Goal: Check status: Check status

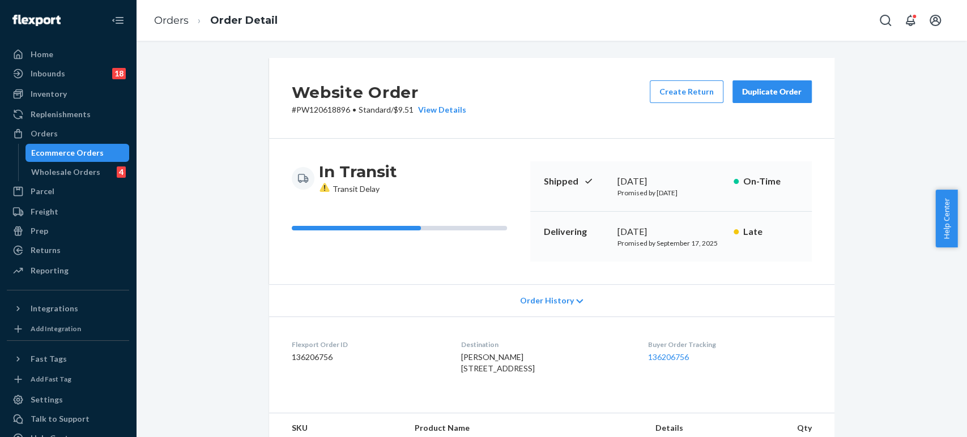
scroll to position [313, 0]
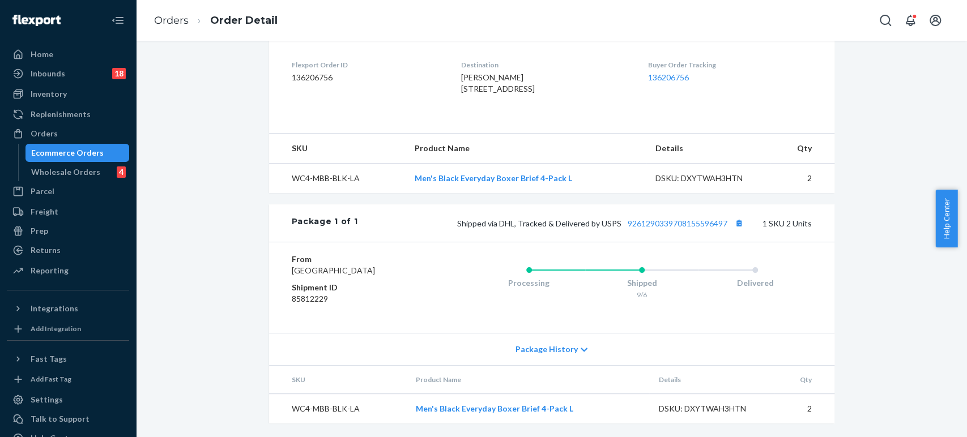
click at [166, 14] on li "Orders" at bounding box center [171, 21] width 35 height 15
click at [166, 17] on link "Orders" at bounding box center [171, 20] width 35 height 12
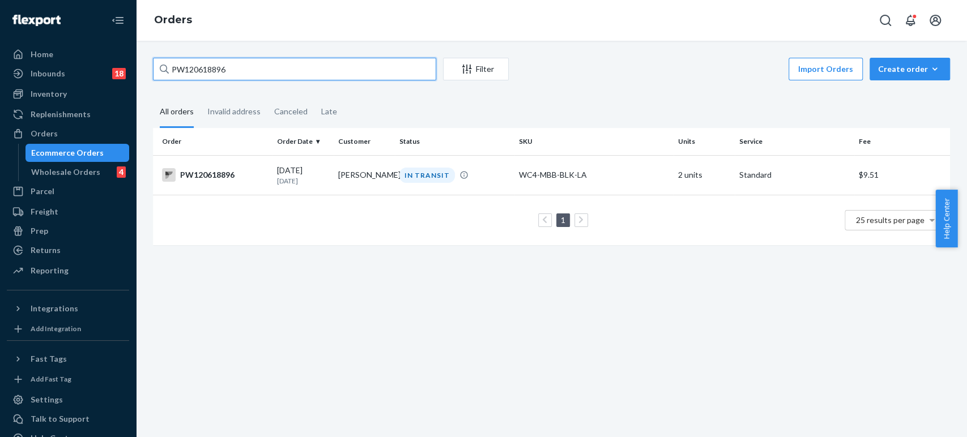
click at [228, 63] on input "PW120618896" at bounding box center [294, 69] width 283 height 23
paste input "66605"
type input "PW120666605"
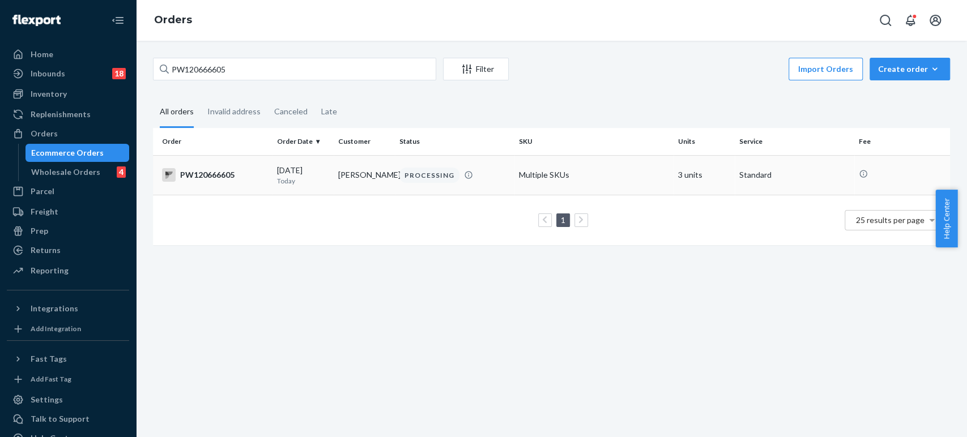
click at [312, 185] on p "Today" at bounding box center [303, 181] width 52 height 10
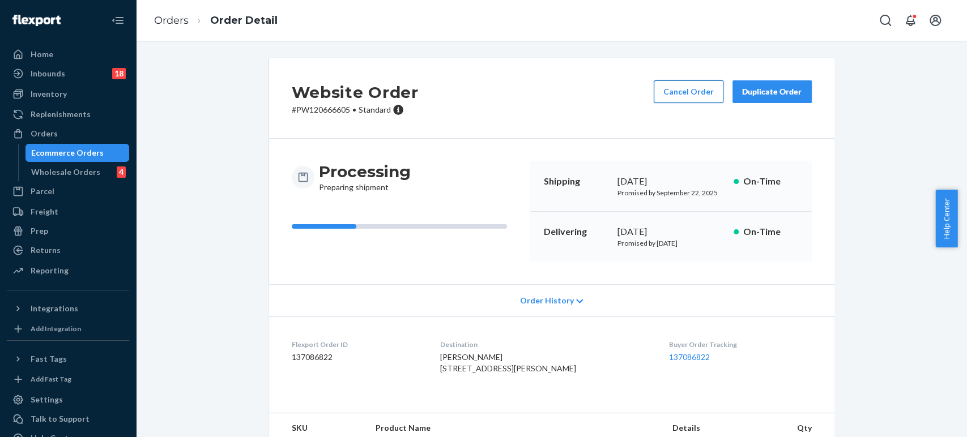
click at [702, 96] on button "Cancel Order" at bounding box center [689, 91] width 70 height 23
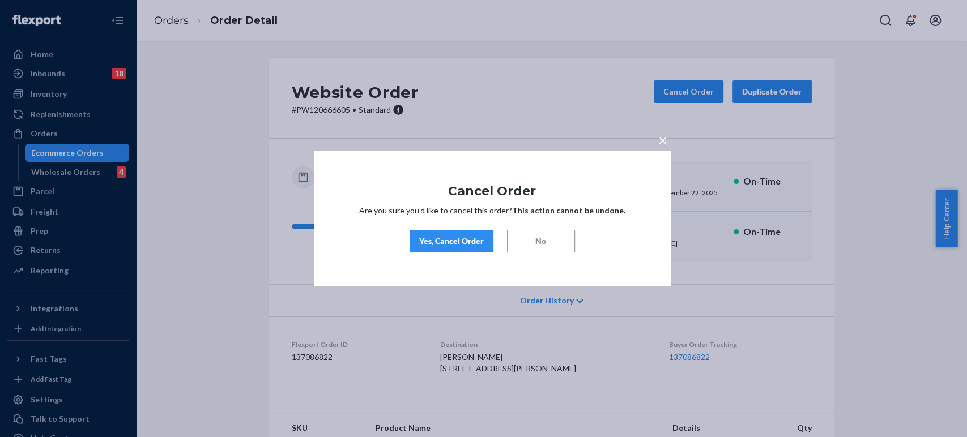
click at [449, 230] on button "Yes, Cancel Order" at bounding box center [452, 241] width 84 height 23
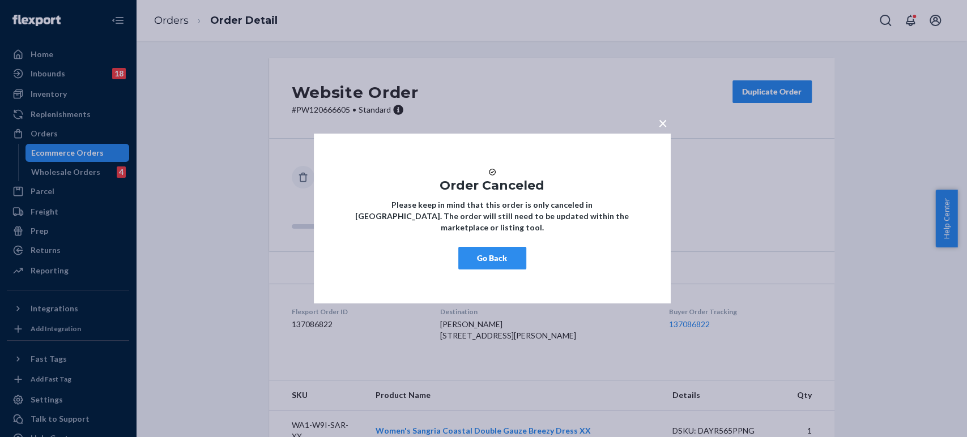
click at [164, 8] on div "× Order Canceled Please keep in mind that this order is only canceled in [GEOGR…" at bounding box center [483, 218] width 967 height 437
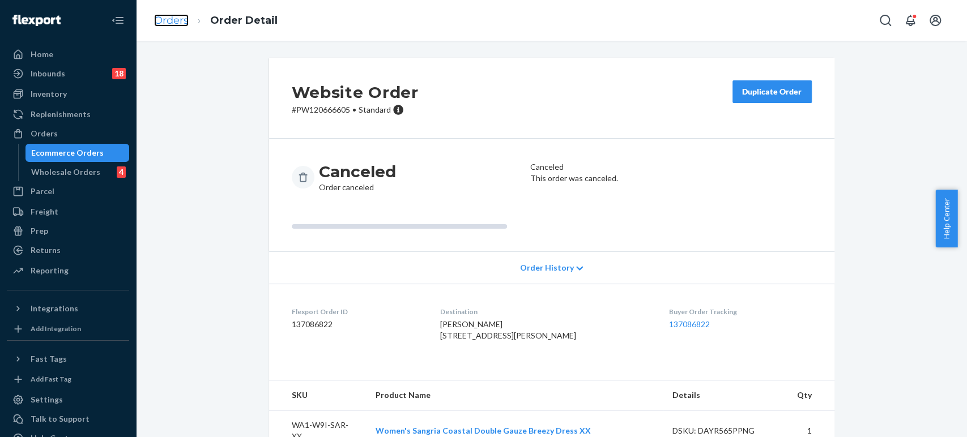
click at [172, 24] on link "Orders" at bounding box center [171, 20] width 35 height 12
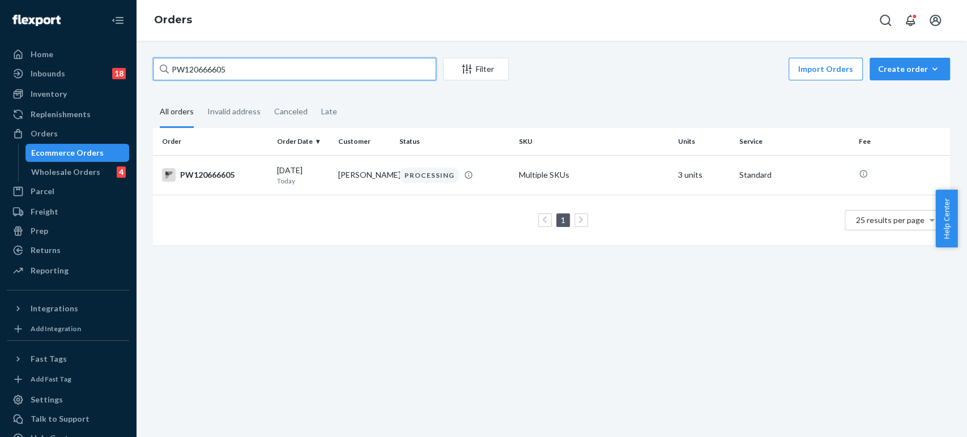
click at [229, 71] on input "PW120666605" at bounding box center [294, 69] width 283 height 23
paste input "34941"
type input "PW120634941"
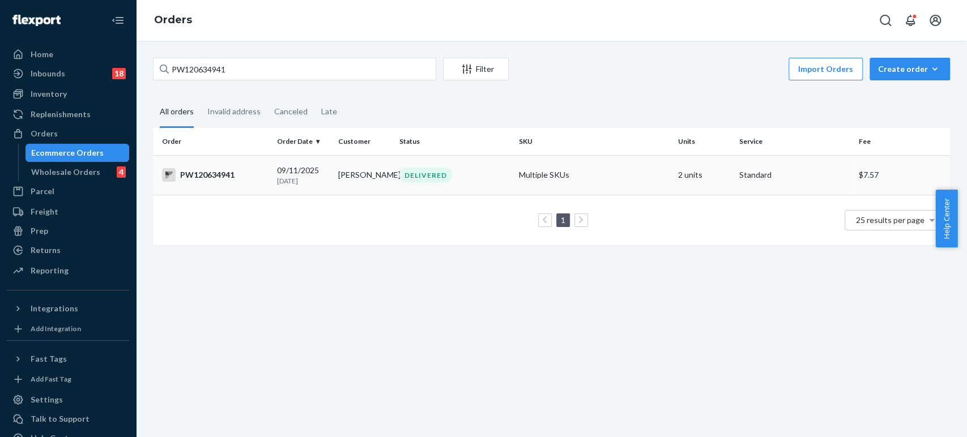
click at [363, 185] on td "[PERSON_NAME]" at bounding box center [364, 175] width 61 height 40
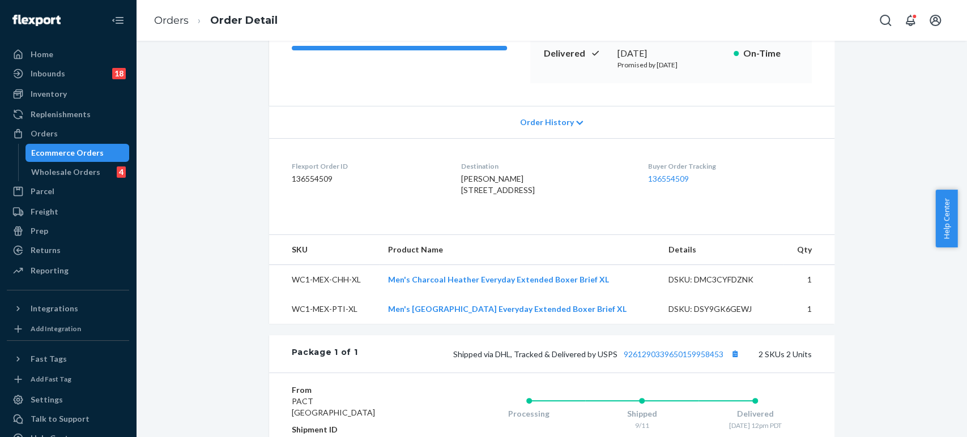
scroll to position [314, 0]
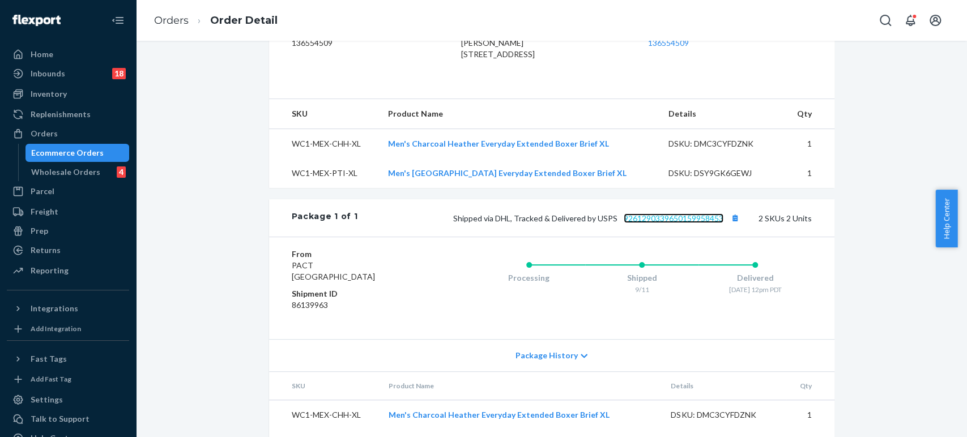
click at [644, 223] on link "9261290339650159958453" at bounding box center [674, 219] width 100 height 10
click at [150, 19] on ol "Orders Order Detail" at bounding box center [216, 20] width 142 height 33
click at [177, 16] on link "Orders" at bounding box center [171, 20] width 35 height 12
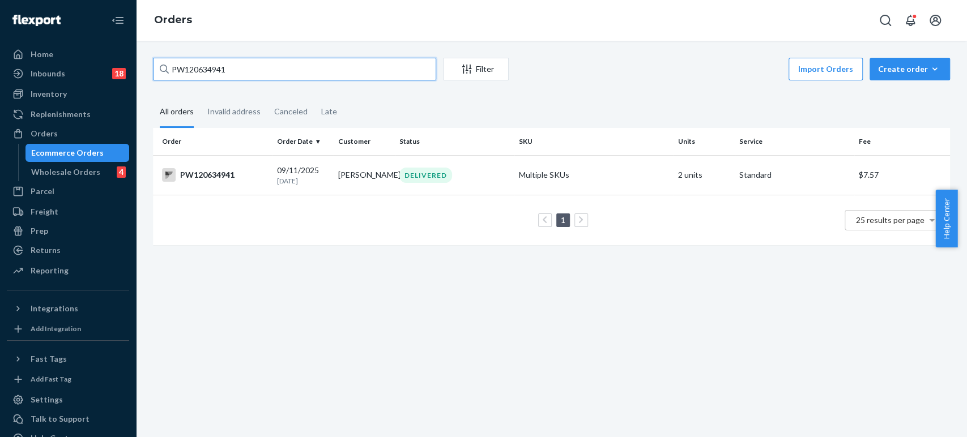
click at [189, 72] on input "PW120634941" at bounding box center [294, 69] width 283 height 23
paste input "010"
type input "PW120630101"
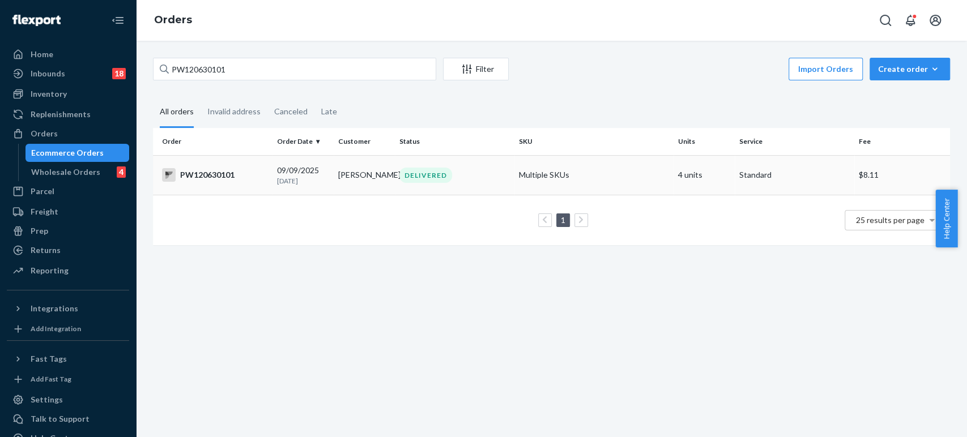
click at [343, 186] on td "[PERSON_NAME]" at bounding box center [364, 175] width 61 height 40
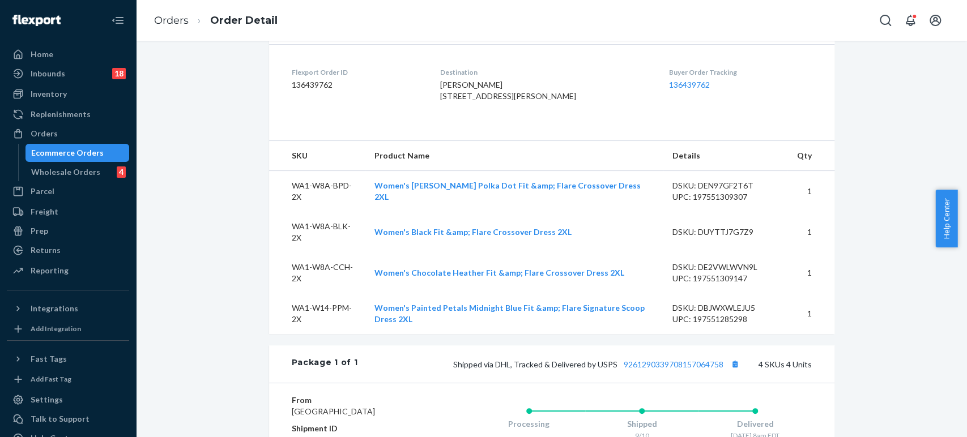
scroll to position [377, 0]
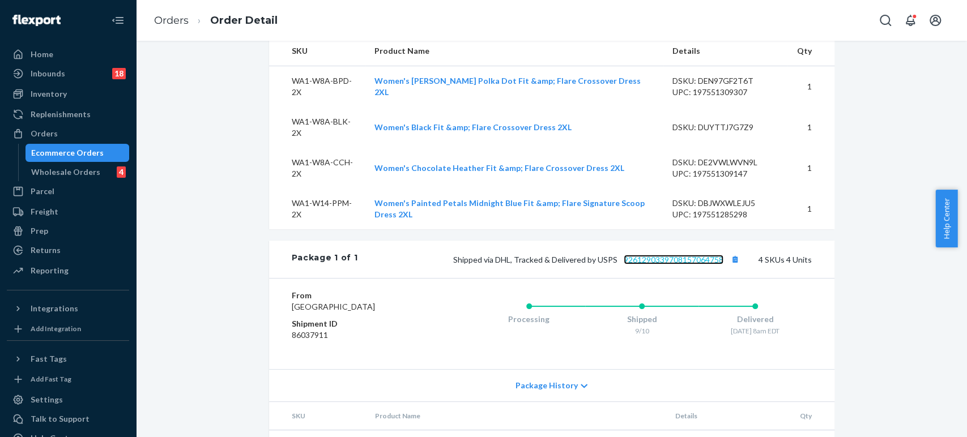
click at [653, 265] on link "9261290339708157064758" at bounding box center [674, 260] width 100 height 10
click at [159, 23] on link "Orders" at bounding box center [171, 20] width 35 height 12
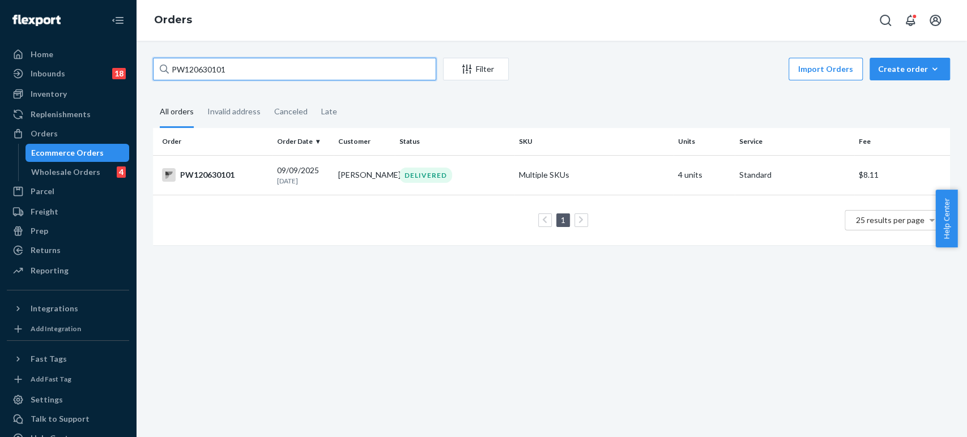
click at [226, 63] on input "PW120630101" at bounding box center [294, 69] width 283 height 23
paste input "20280"
type input "PW120620280"
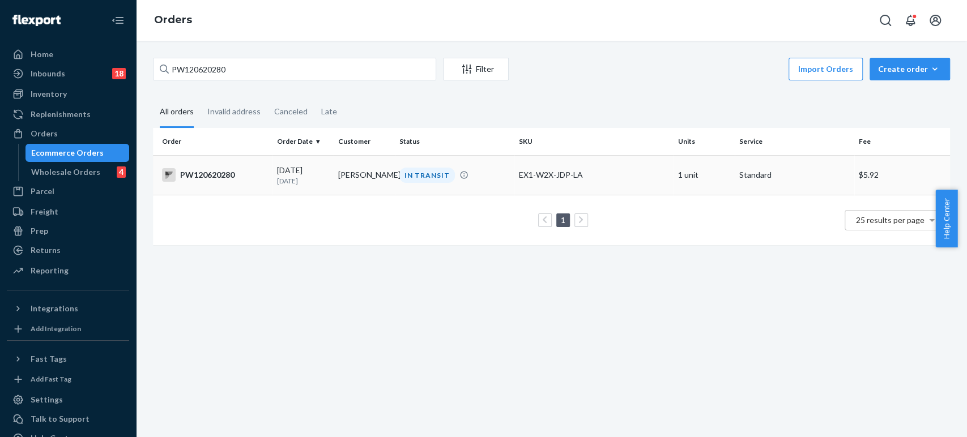
click at [337, 189] on td "[PERSON_NAME]" at bounding box center [364, 175] width 61 height 40
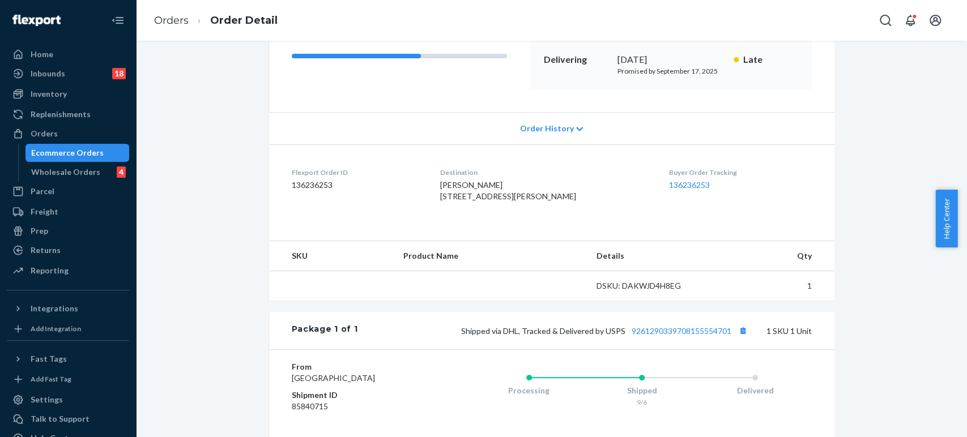
scroll to position [313, 0]
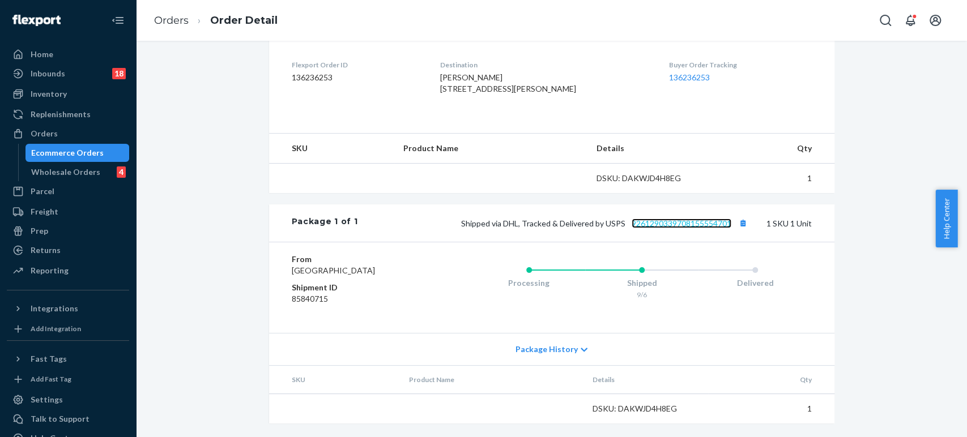
click at [670, 219] on link "9261290339708155554701" at bounding box center [682, 224] width 100 height 10
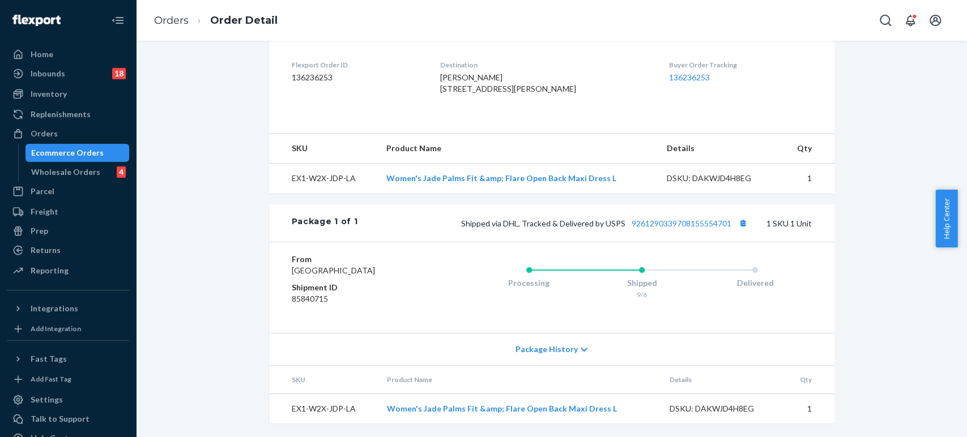
click at [188, 14] on li "Orders" at bounding box center [171, 21] width 35 height 15
click at [181, 22] on link "Orders" at bounding box center [171, 20] width 35 height 12
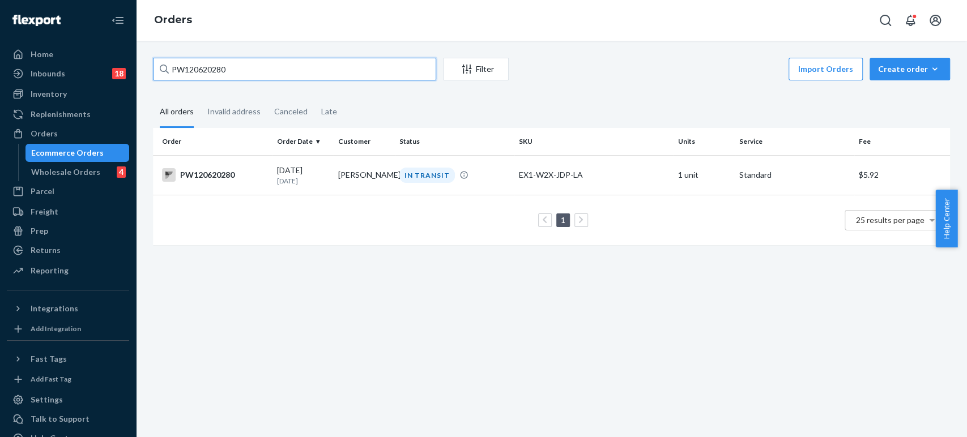
click at [206, 70] on input "PW120620280" at bounding box center [294, 69] width 283 height 23
paste input "19540"
type input "PW120619540"
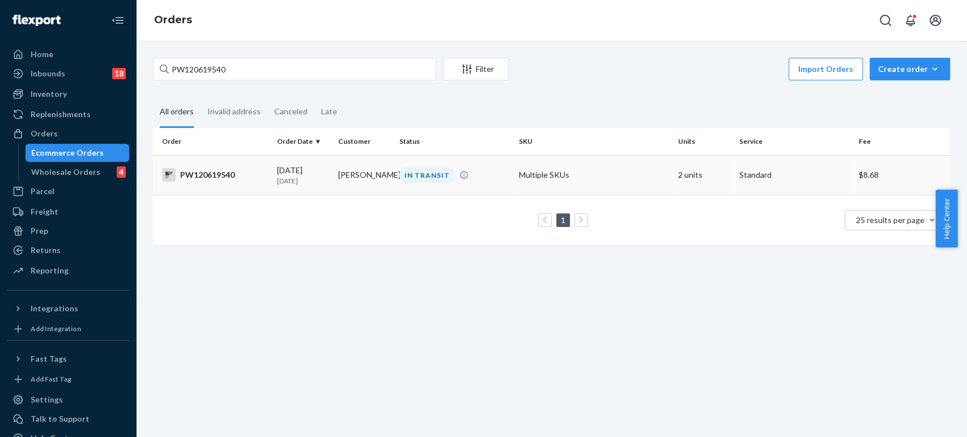
click at [359, 192] on td "[PERSON_NAME]" at bounding box center [364, 175] width 61 height 40
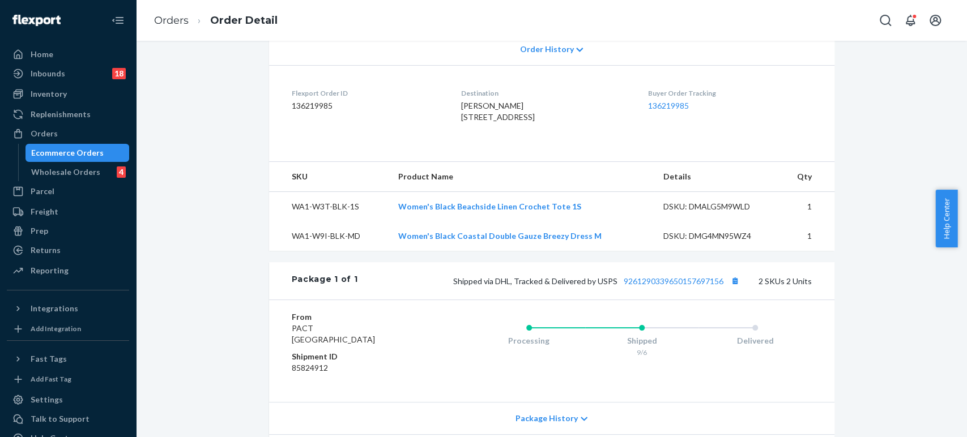
scroll to position [372, 0]
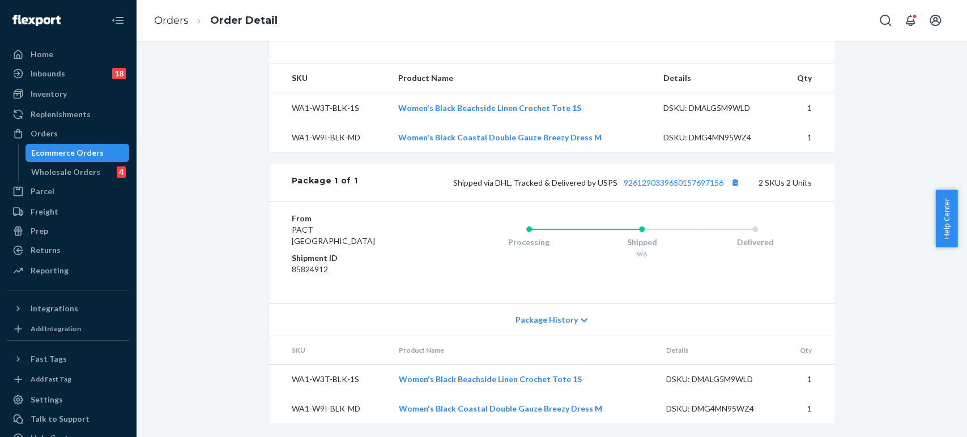
click at [677, 191] on div "Package 1 of 1 Shipped via DHL, Tracked & Delivered by USPS 9261290339650157697…" at bounding box center [552, 182] width 566 height 37
click at [677, 184] on link "9261290339650157697156" at bounding box center [674, 183] width 100 height 10
